Goal: Use online tool/utility: Utilize a website feature to perform a specific function

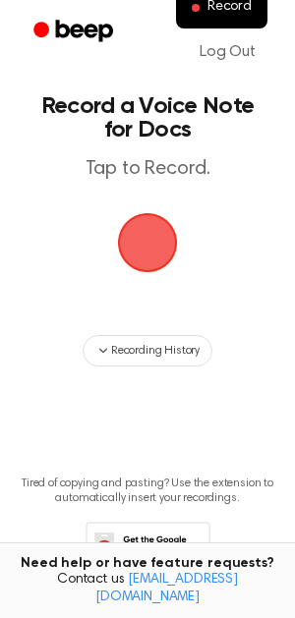
scroll to position [75, 0]
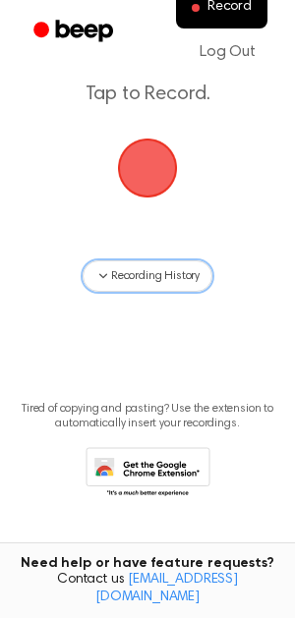
click at [163, 271] on span "Recording History" at bounding box center [155, 276] width 88 height 18
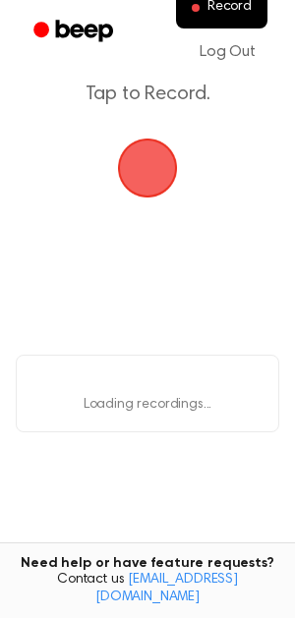
click at [163, 271] on main "Record a Voice Note for Docs Tap to Record. Loading... Loading recordings... Ti…" at bounding box center [147, 311] width 295 height 772
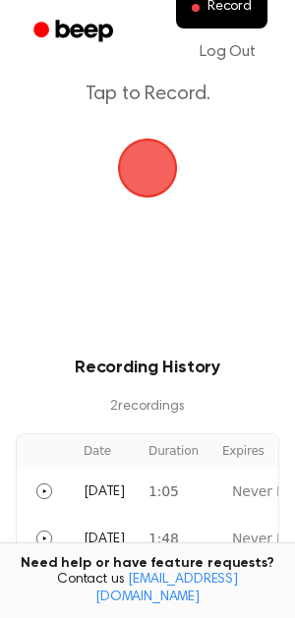
click at [163, 271] on main "Record a Voice Note for Docs Tap to Record. Recording History 2 recording s Dat…" at bounding box center [147, 376] width 295 height 902
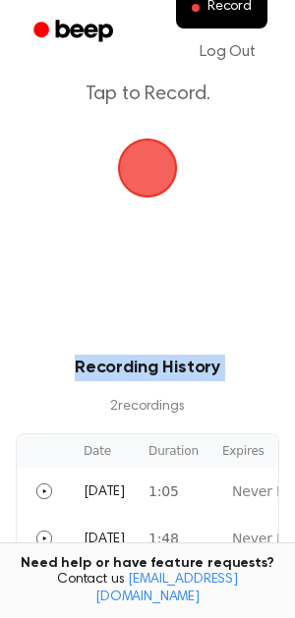
click at [171, 191] on span "button" at bounding box center [147, 168] width 55 height 55
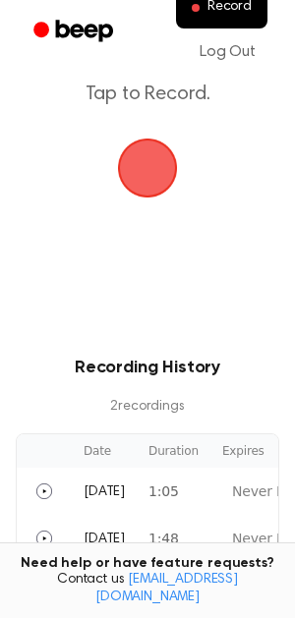
click at [137, 171] on span "button" at bounding box center [147, 168] width 55 height 55
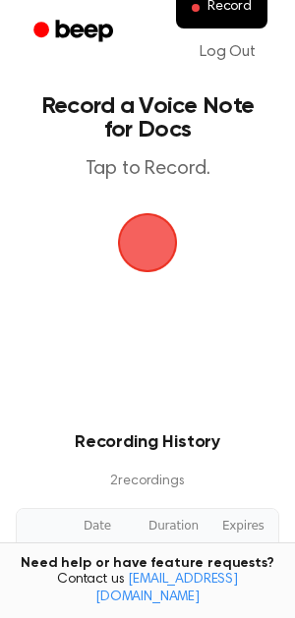
click at [151, 239] on span "button" at bounding box center [147, 242] width 55 height 55
click at [132, 249] on span "button" at bounding box center [147, 242] width 55 height 55
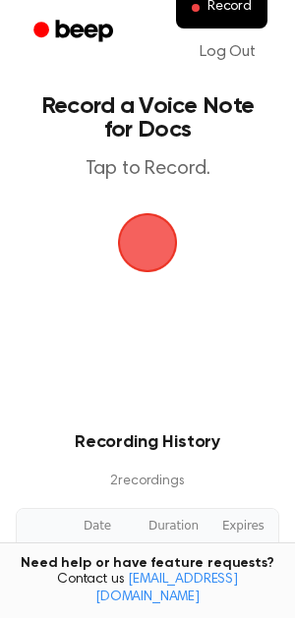
click at [132, 249] on span "button" at bounding box center [147, 242] width 55 height 55
click at [128, 264] on span "button" at bounding box center [147, 242] width 55 height 55
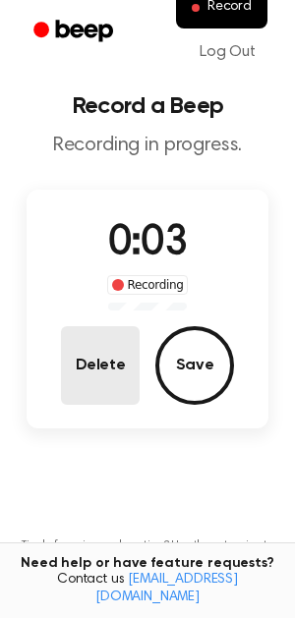
click at [87, 370] on button "Delete" at bounding box center [100, 365] width 79 height 79
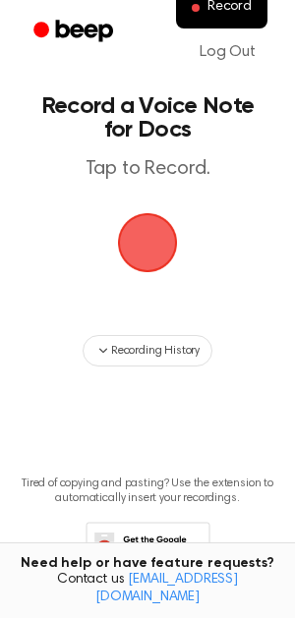
click at [152, 252] on span "button" at bounding box center [147, 242] width 55 height 55
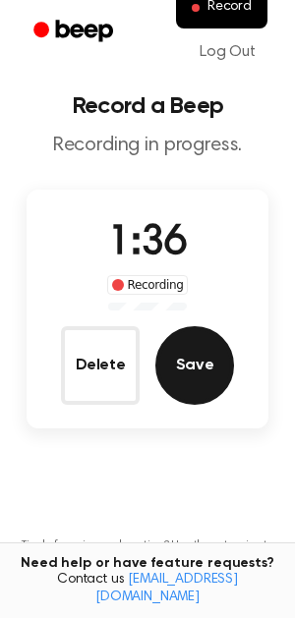
click at [190, 377] on button "Save" at bounding box center [194, 365] width 79 height 79
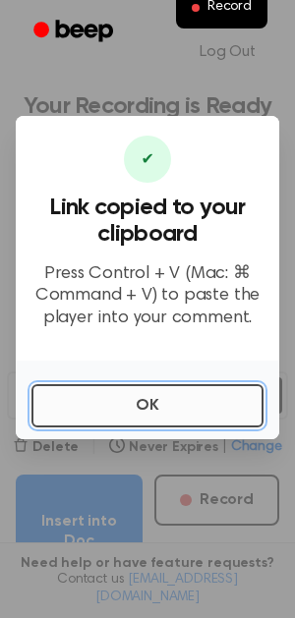
click at [173, 404] on button "OK" at bounding box center [147, 405] width 232 height 43
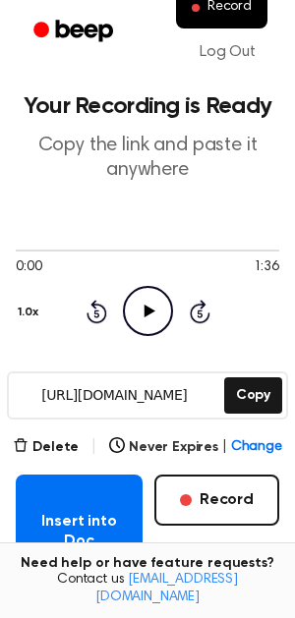
click at [138, 330] on icon "Play Audio" at bounding box center [148, 311] width 50 height 50
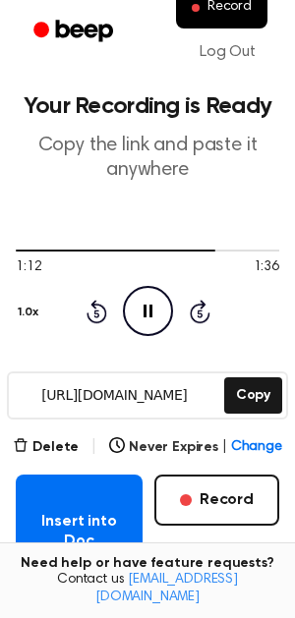
click at [143, 323] on icon "Pause Audio" at bounding box center [148, 311] width 50 height 50
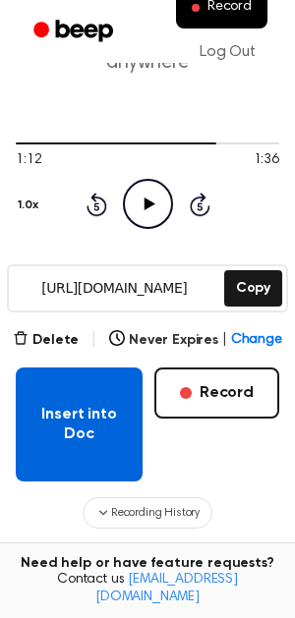
scroll to position [137, 0]
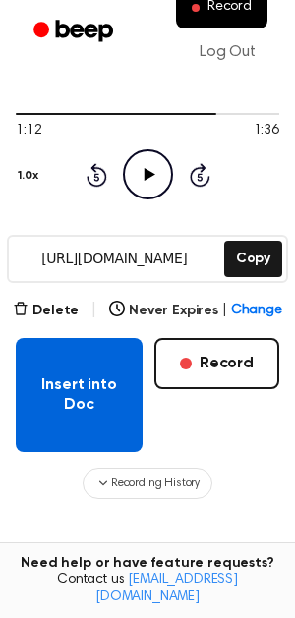
click at [75, 429] on button "Insert into Doc" at bounding box center [79, 395] width 127 height 114
click at [80, 390] on button "Insert into Doc" at bounding box center [79, 395] width 127 height 114
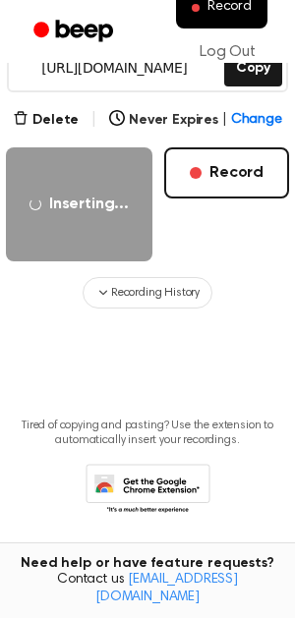
scroll to position [342, 0]
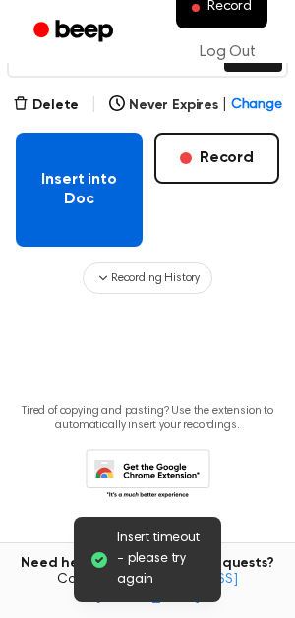
click at [16, 186] on button "Insert into Doc" at bounding box center [79, 190] width 127 height 114
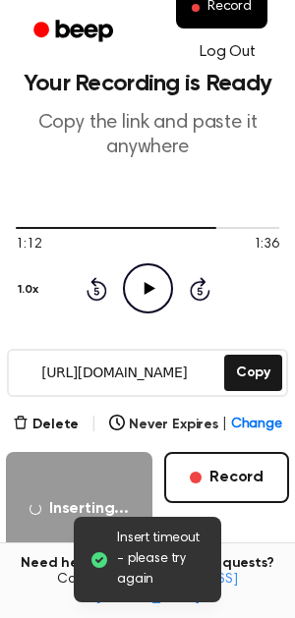
scroll to position [0, 0]
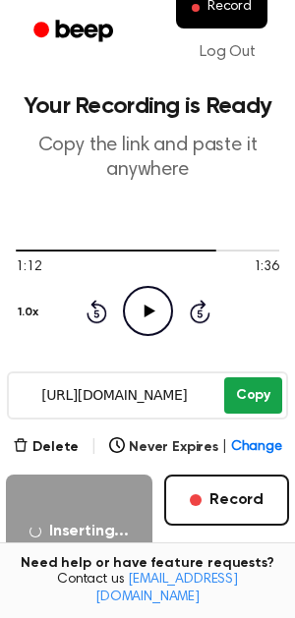
click at [230, 379] on button "Copy" at bounding box center [253, 395] width 58 height 36
